Goal: Obtain resource: Download file/media

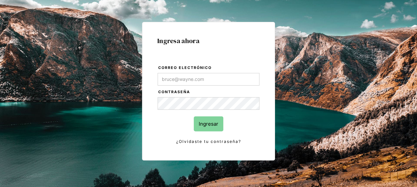
scroll to position [66, 0]
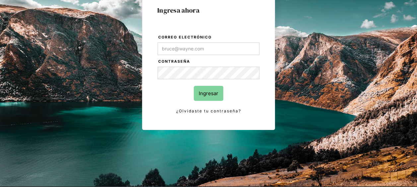
type input "[EMAIL_ADDRESS][DOMAIN_NAME]"
click at [207, 90] on input "Ingresar" at bounding box center [209, 93] width 30 height 15
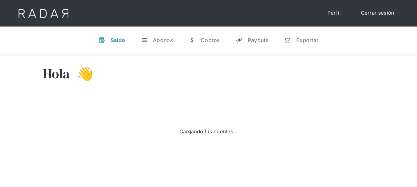
select select "8"
click at [299, 39] on div "Exportar" at bounding box center [307, 40] width 22 height 7
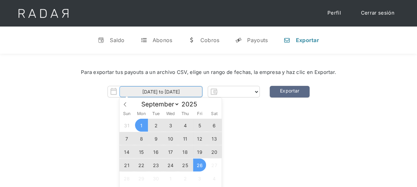
click at [177, 95] on input "[DATE] to [DATE]" at bounding box center [160, 91] width 83 height 11
click at [182, 164] on span "25" at bounding box center [185, 165] width 13 height 13
type input "[DATE]"
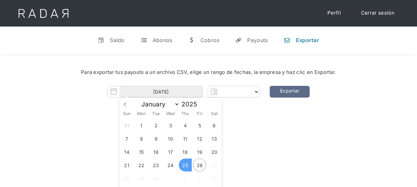
click at [183, 166] on span "25" at bounding box center [185, 165] width 13 height 13
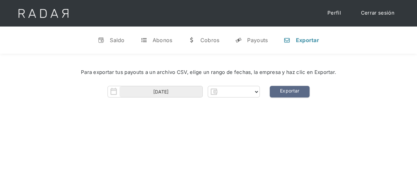
click at [262, 140] on div "Hola 👋 Cargando tus cuentas... Nombre de la empresa • [GEOGRAPHIC_DATA] • Desco…" at bounding box center [208, 147] width 417 height 187
select select "pagsmile"
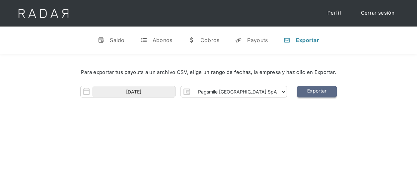
drag, startPoint x: 305, startPoint y: 91, endPoint x: 294, endPoint y: 89, distance: 11.5
click at [305, 91] on link "Exportar" at bounding box center [317, 92] width 40 height 12
